Goal: Task Accomplishment & Management: Use online tool/utility

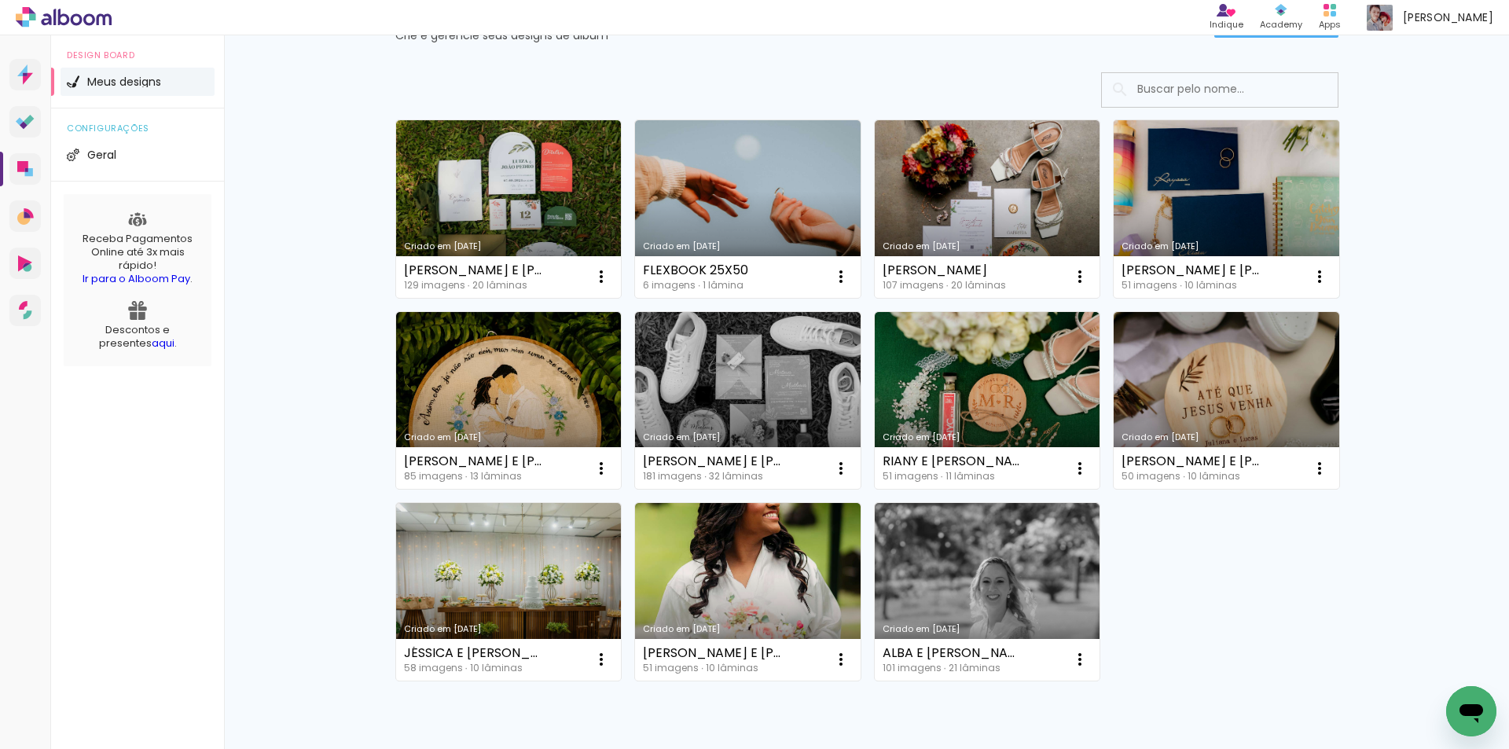
scroll to position [2, 0]
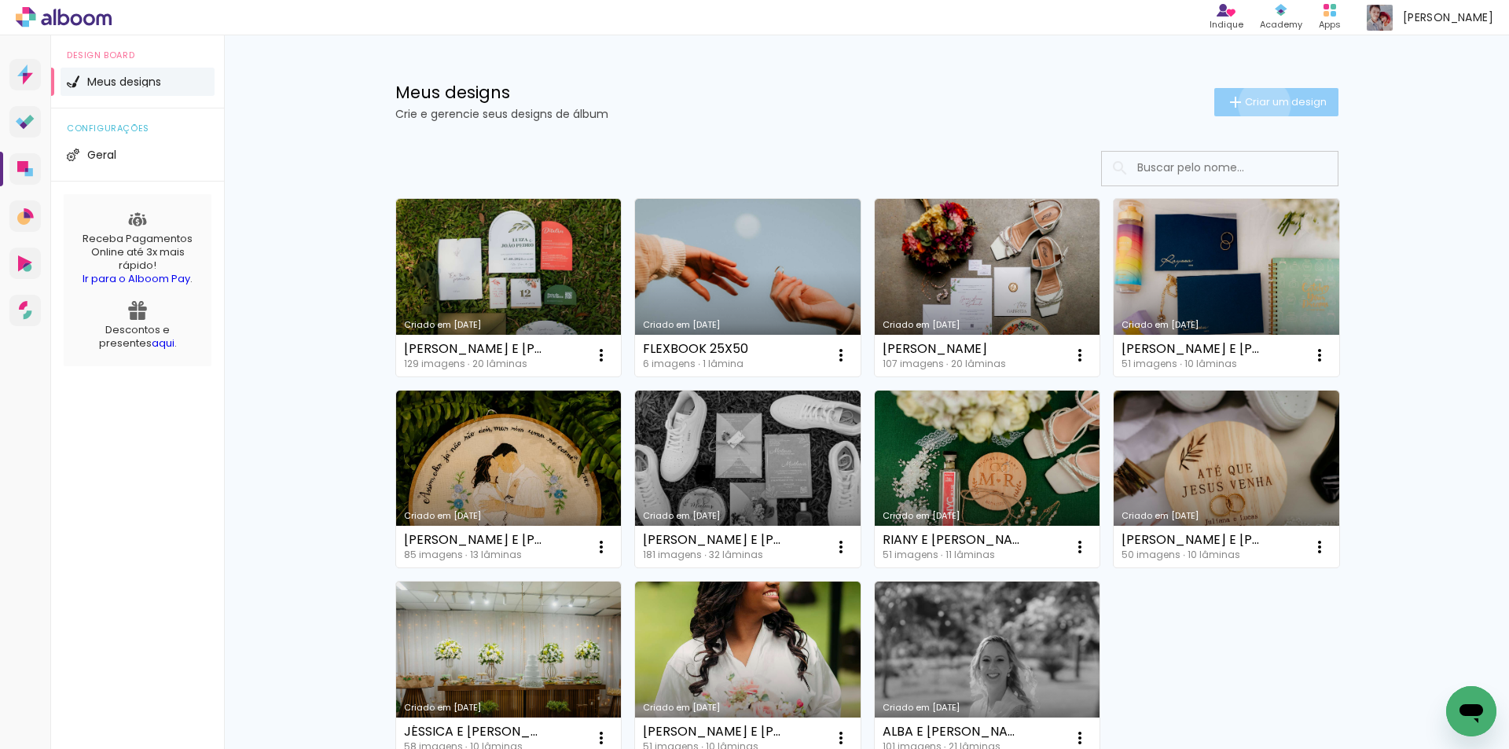
click at [1255, 105] on span "Criar um design" at bounding box center [1286, 102] width 82 height 10
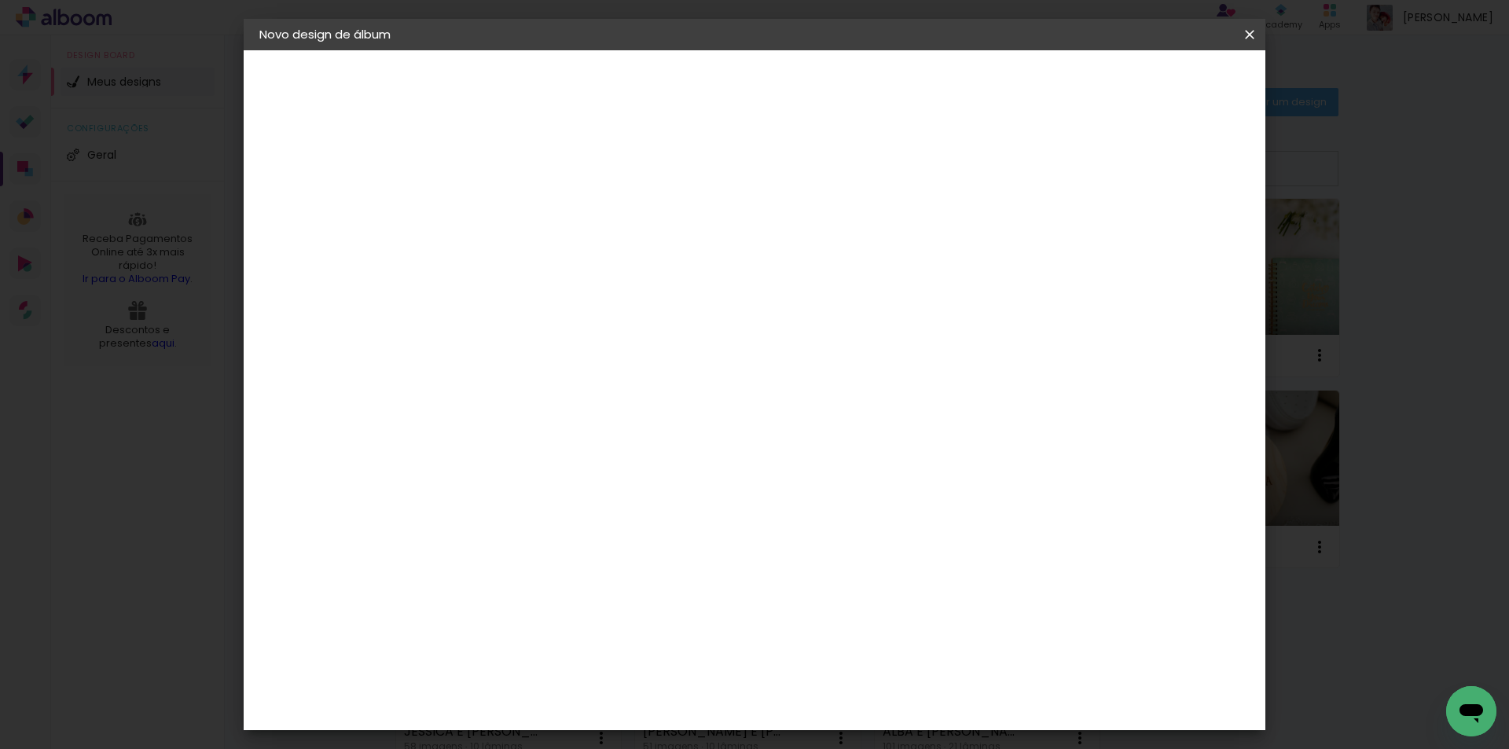
click at [516, 202] on input at bounding box center [516, 211] width 0 height 24
type input "3"
type input "i"
type input "[PERSON_NAME] E [PERSON_NAME]"
type paper-input "[PERSON_NAME] E [PERSON_NAME]"
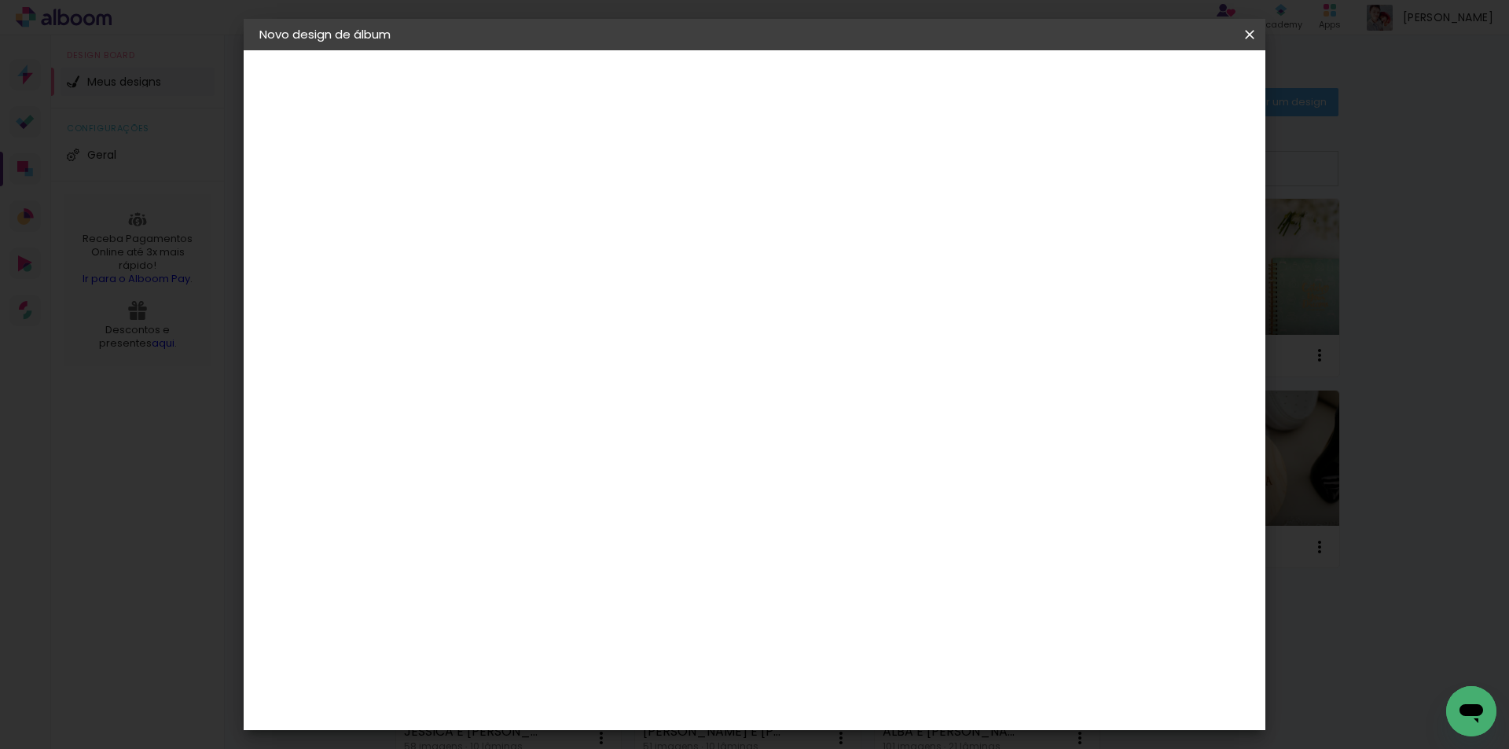
click at [0, 0] on slot "Avançar" at bounding box center [0, 0] width 0 height 0
click at [581, 296] on input at bounding box center [556, 299] width 159 height 20
type input "[PERSON_NAME]"
type paper-input "[PERSON_NAME]"
click at [610, 362] on paper-item "[PERSON_NAME]" at bounding box center [545, 355] width 147 height 35
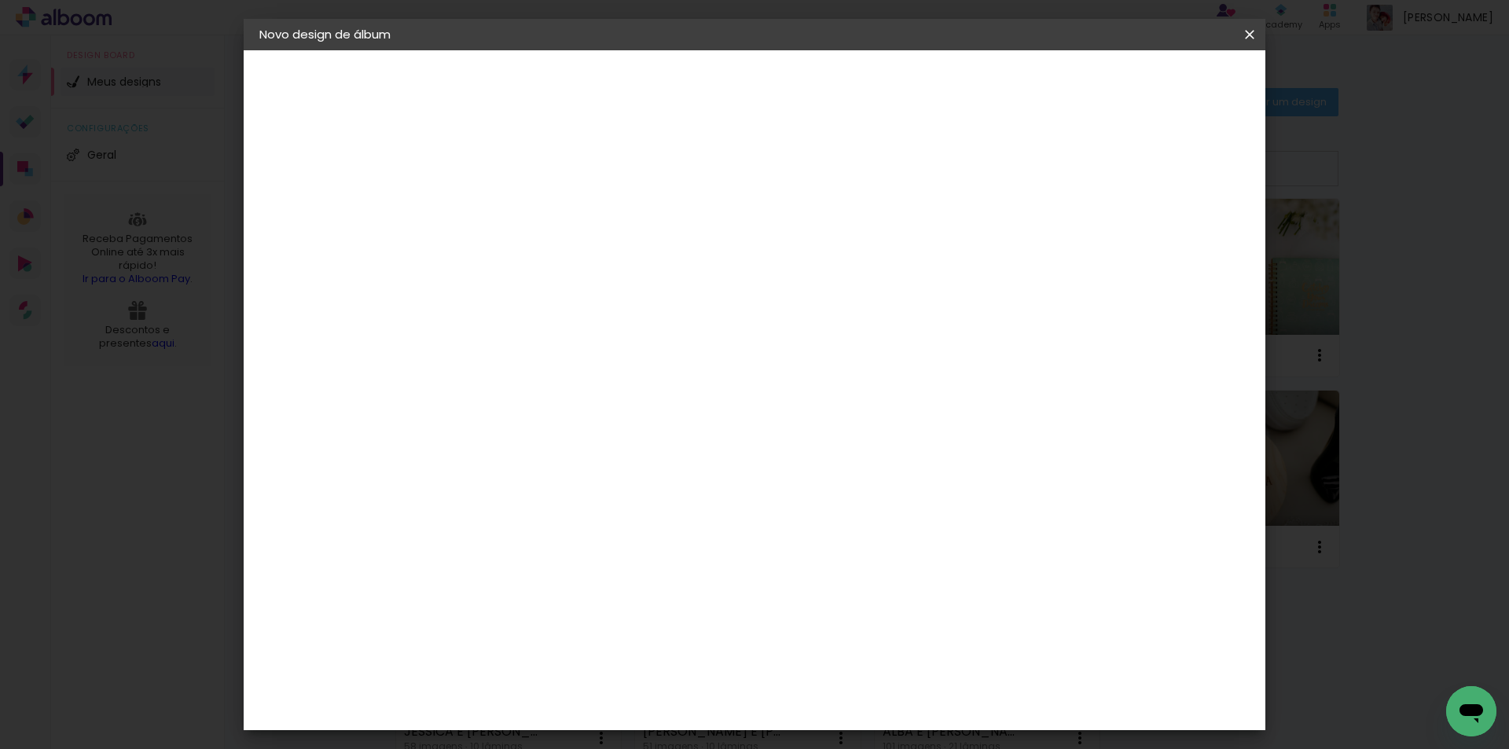
click at [777, 93] on paper-button "Avançar" at bounding box center [738, 83] width 77 height 27
click at [578, 266] on input "text" at bounding box center [546, 274] width 61 height 24
click at [858, 287] on paper-item "Slim Book" at bounding box center [857, 292] width 314 height 31
type input "Slim Book"
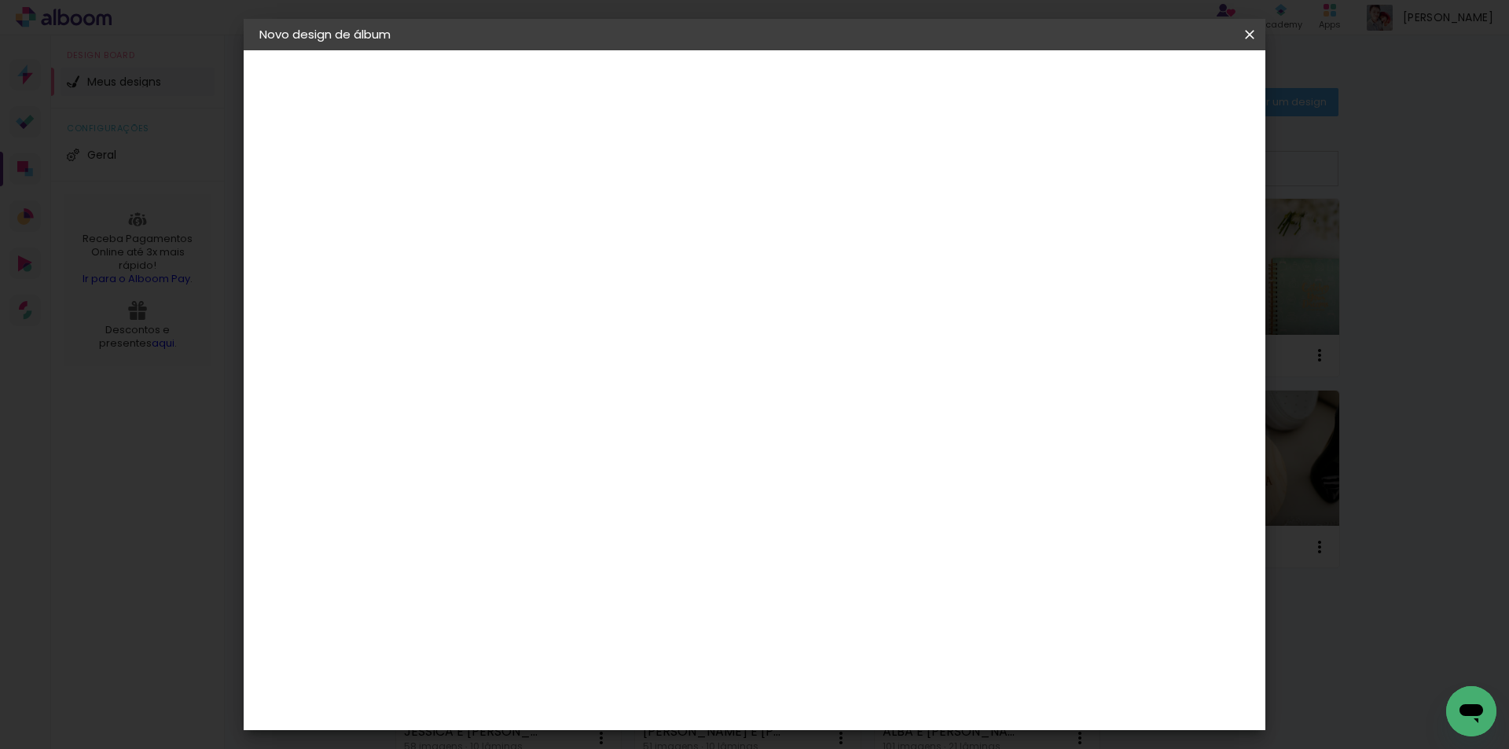
click at [623, 570] on span "30 x 60" at bounding box center [585, 586] width 73 height 32
click at [0, 0] on slot "Avançar" at bounding box center [0, 0] width 0 height 0
click at [1063, 166] on div at bounding box center [1056, 170] width 14 height 14
type paper-checkbox "on"
click at [1152, 86] on span "Iniciar design" at bounding box center [1116, 83] width 72 height 11
